Goal: Find specific page/section: Find specific page/section

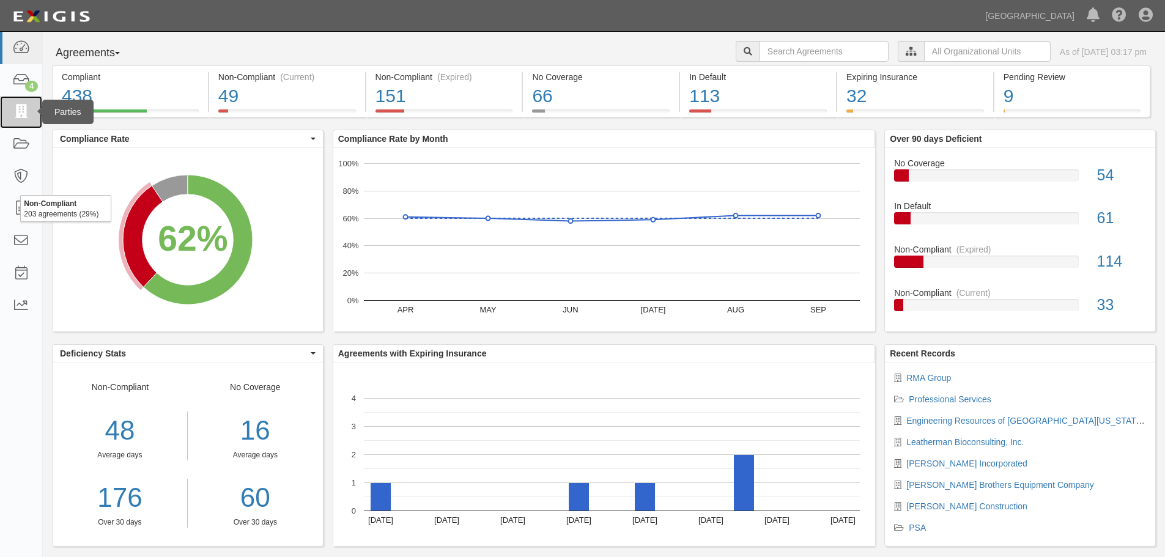
click at [23, 111] on icon at bounding box center [20, 112] width 17 height 14
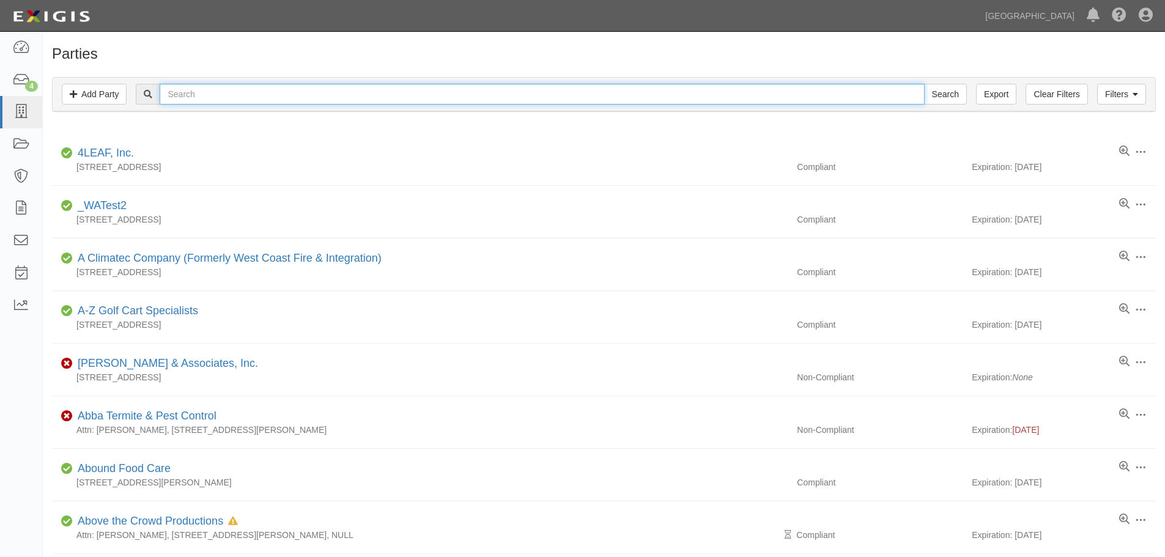
drag, startPoint x: 265, startPoint y: 89, endPoint x: 275, endPoint y: 97, distance: 12.2
click at [267, 93] on input "text" at bounding box center [542, 94] width 765 height 21
type input "RMA group"
click at [924, 84] on input "Search" at bounding box center [945, 94] width 43 height 21
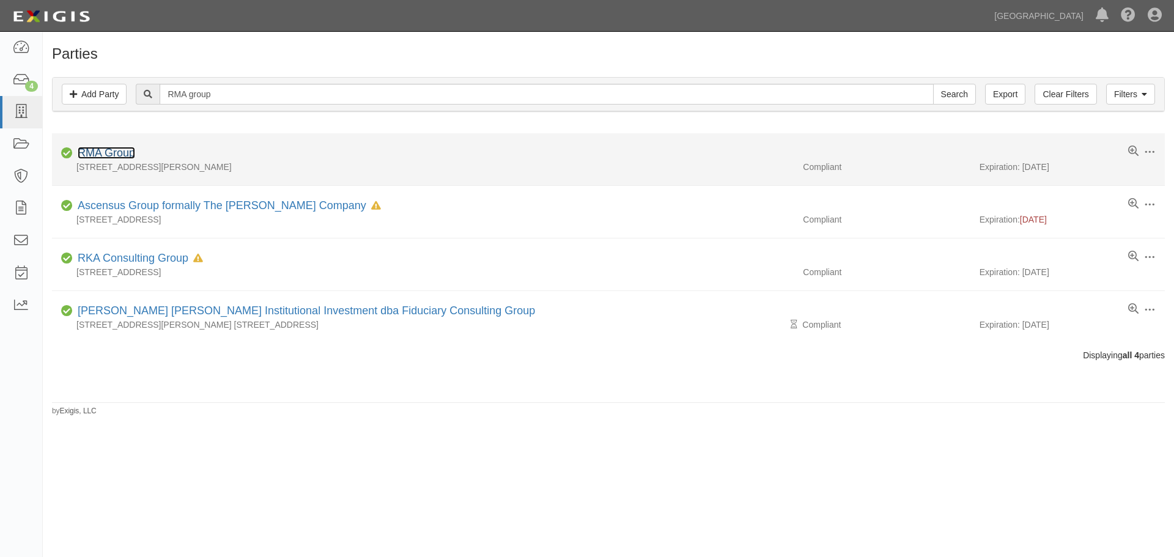
click at [127, 154] on link "RMA Group" at bounding box center [106, 153] width 57 height 12
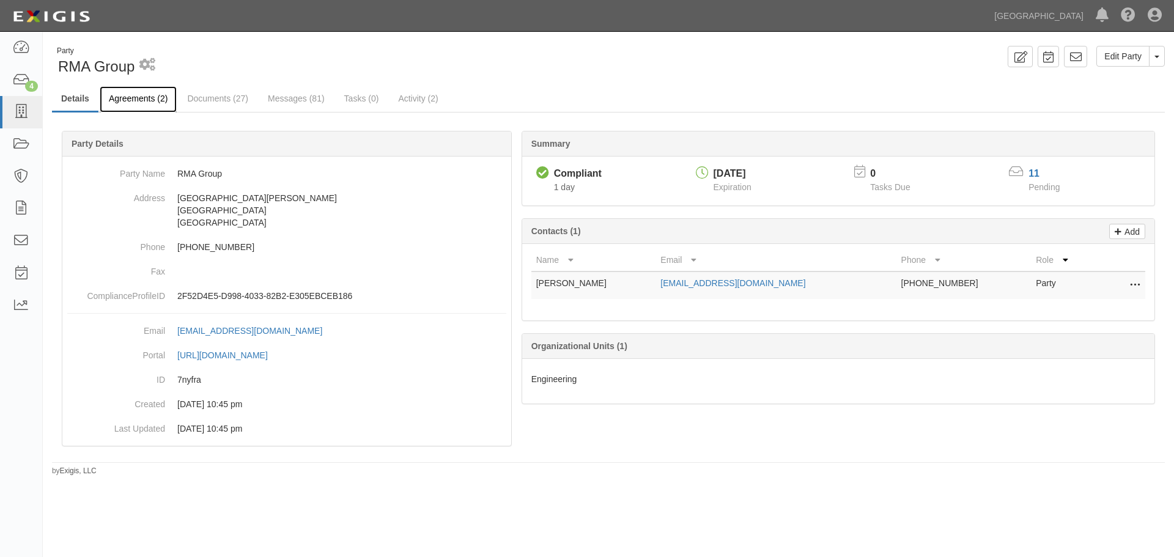
click at [139, 95] on link "Agreements (2)" at bounding box center [138, 99] width 77 height 26
